Goal: Information Seeking & Learning: Learn about a topic

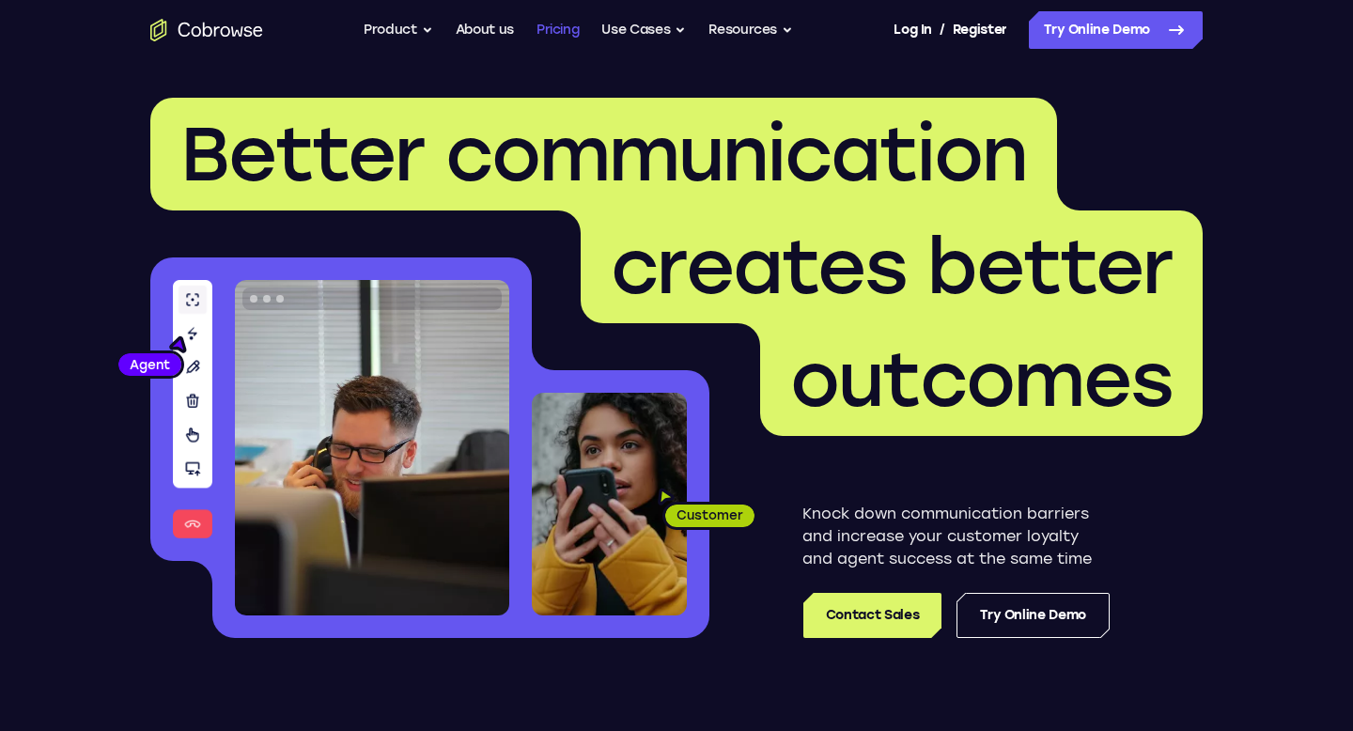
click at [564, 24] on link "Pricing" at bounding box center [557, 30] width 43 height 38
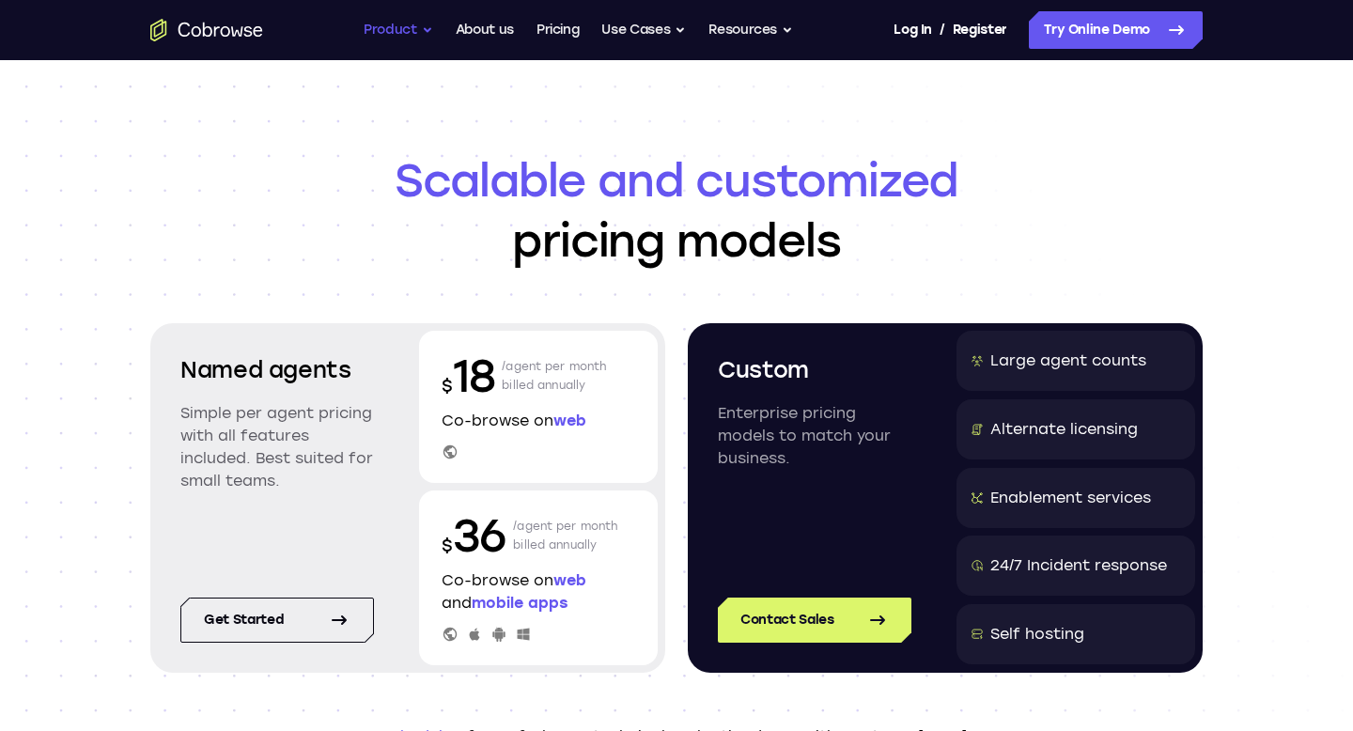
click at [405, 40] on button "Product" at bounding box center [399, 30] width 70 height 38
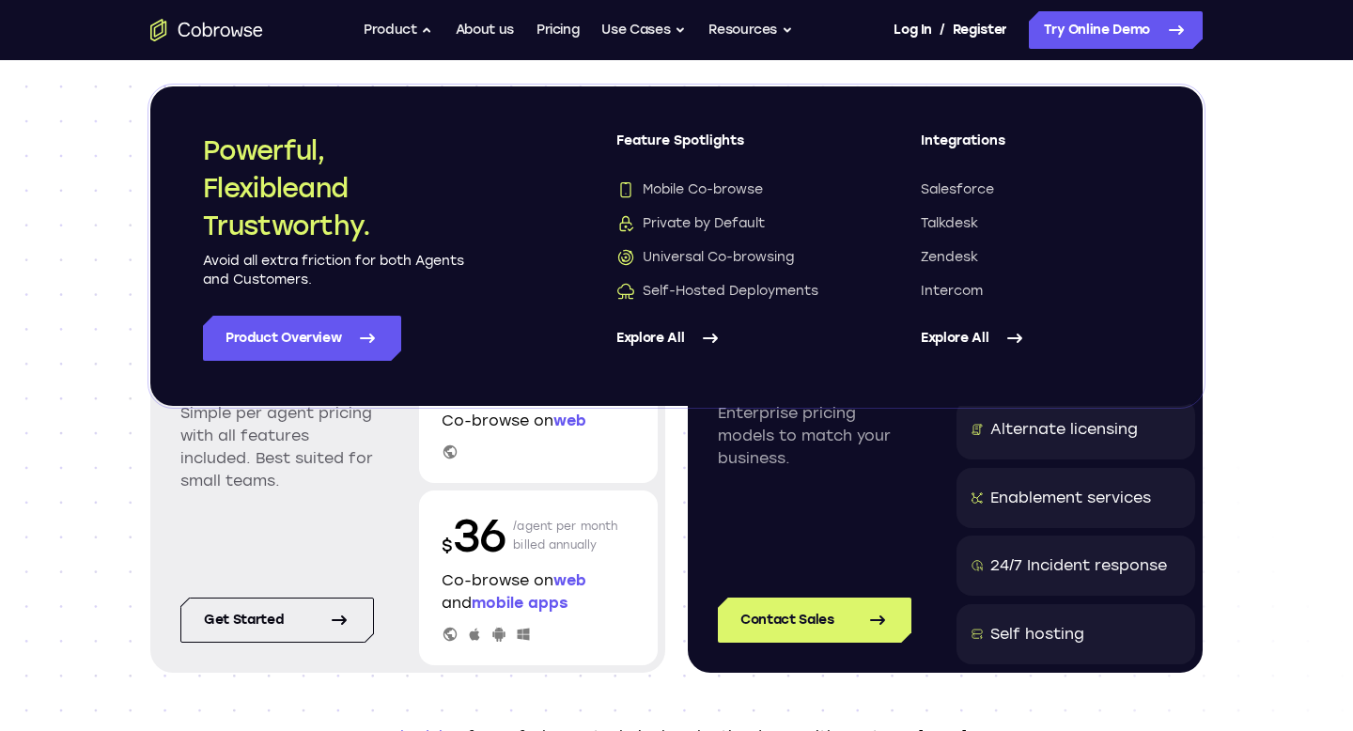
click at [159, 192] on div "Go back Powerful, Flexible and Trustworthy. Avoid all extra friction for both A…" at bounding box center [676, 245] width 1052 height 319
click at [535, 594] on span "mobile apps" at bounding box center [520, 603] width 96 height 18
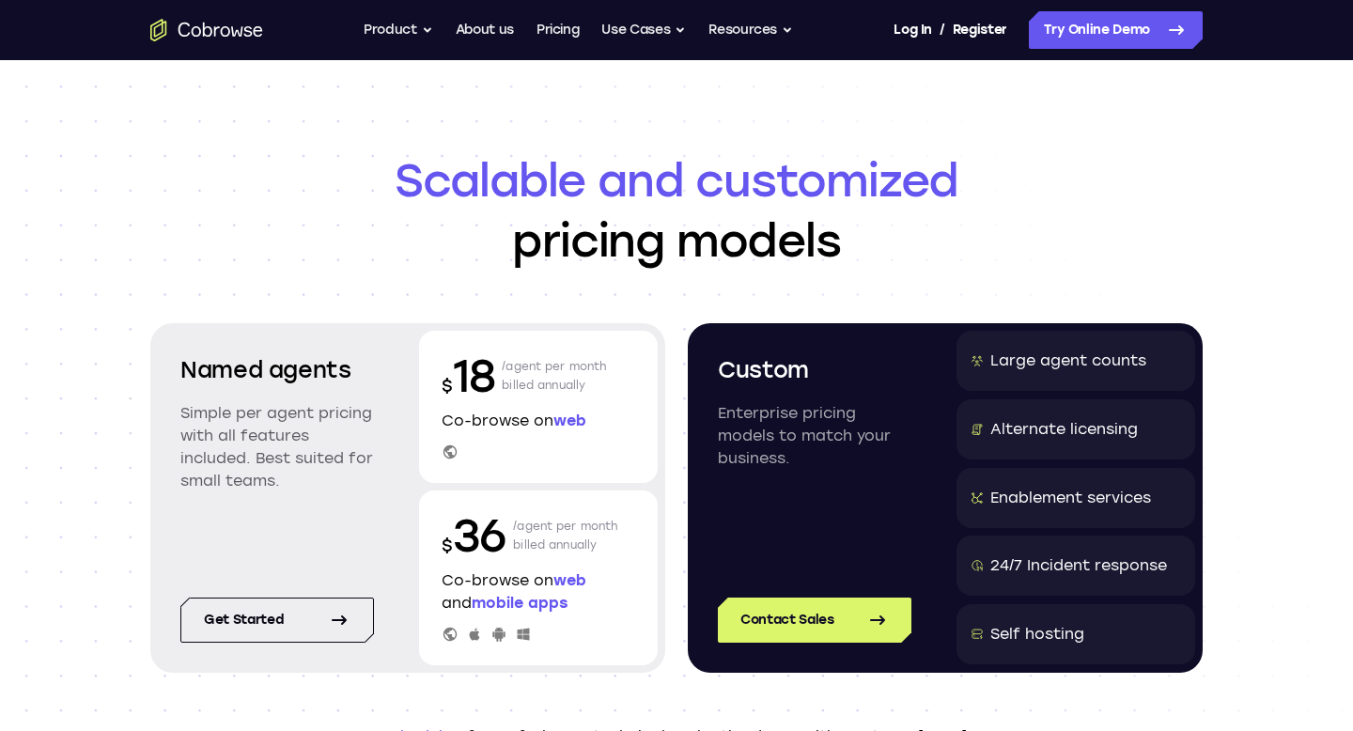
click at [477, 532] on p "$ 36" at bounding box center [473, 535] width 64 height 60
click at [289, 627] on link "Get started" at bounding box center [277, 619] width 194 height 45
click at [647, 20] on button "Use Cases" at bounding box center [643, 30] width 85 height 38
